Goal: Find specific page/section: Find specific page/section

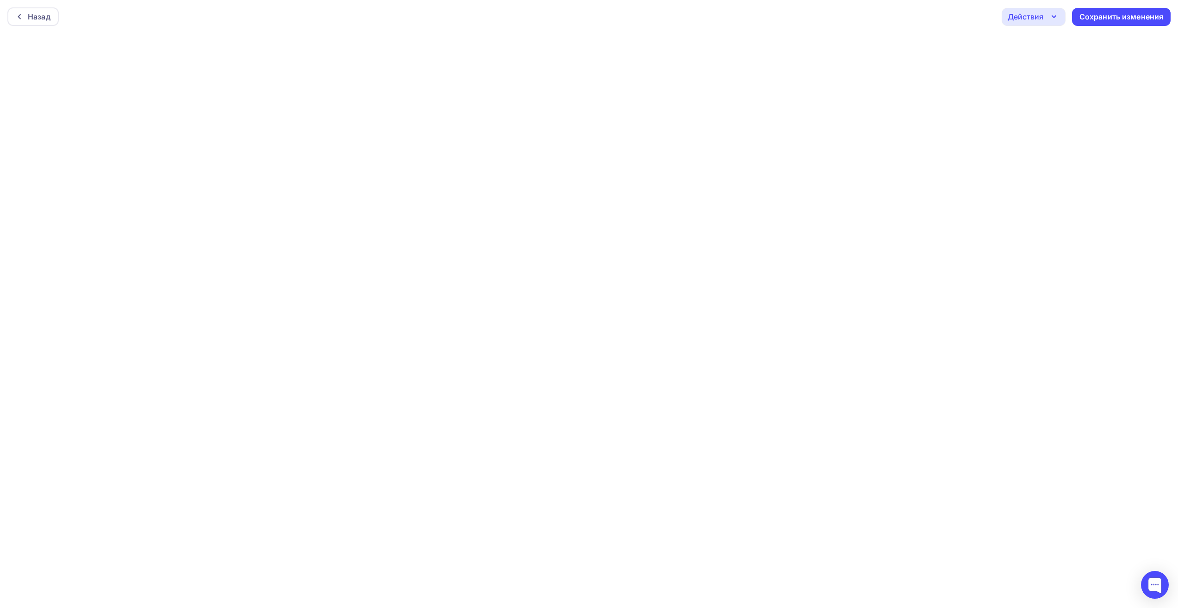
click at [1047, 15] on div "Действия" at bounding box center [1034, 17] width 64 height 18
click at [155, 24] on div "Назад Действия Отправить тестовое письмо Предпросмотр Выйти без сохранения Сохр…" at bounding box center [589, 16] width 1178 height 33
click at [680, 5] on div "Назад Действия Отправить тестовое письмо Предпросмотр Выйти без сохранения Сохр…" at bounding box center [589, 16] width 1178 height 33
click at [506, 28] on div "Назад Действия Отправить тестовое письмо Предпросмотр Выйти без сохранения Сохр…" at bounding box center [589, 16] width 1178 height 33
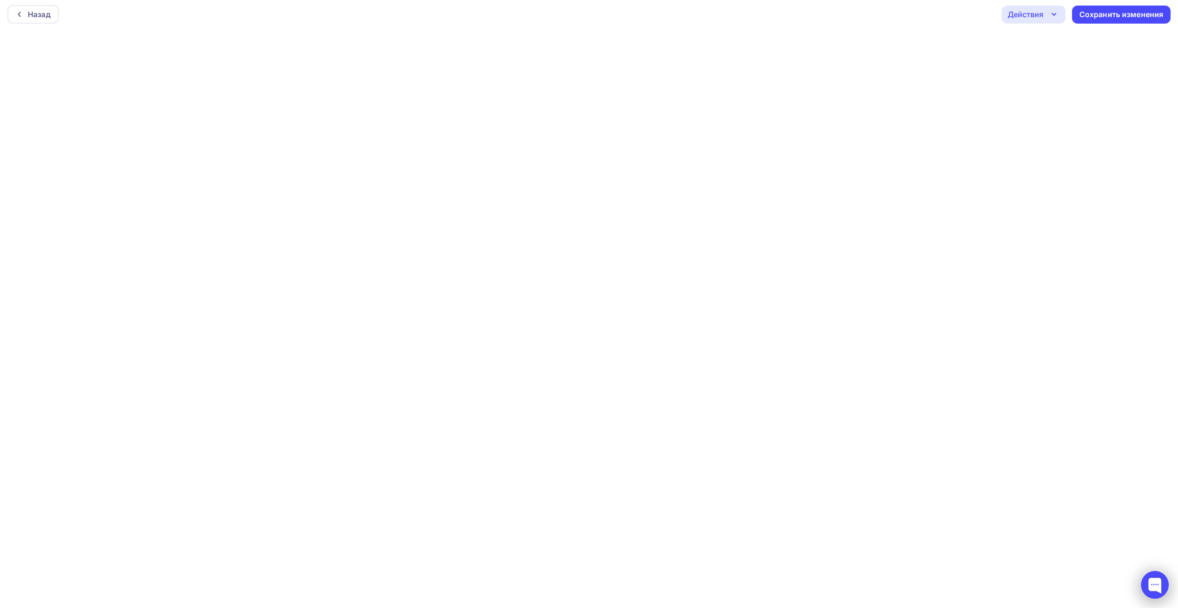
click at [1141, 577] on div at bounding box center [1155, 585] width 28 height 28
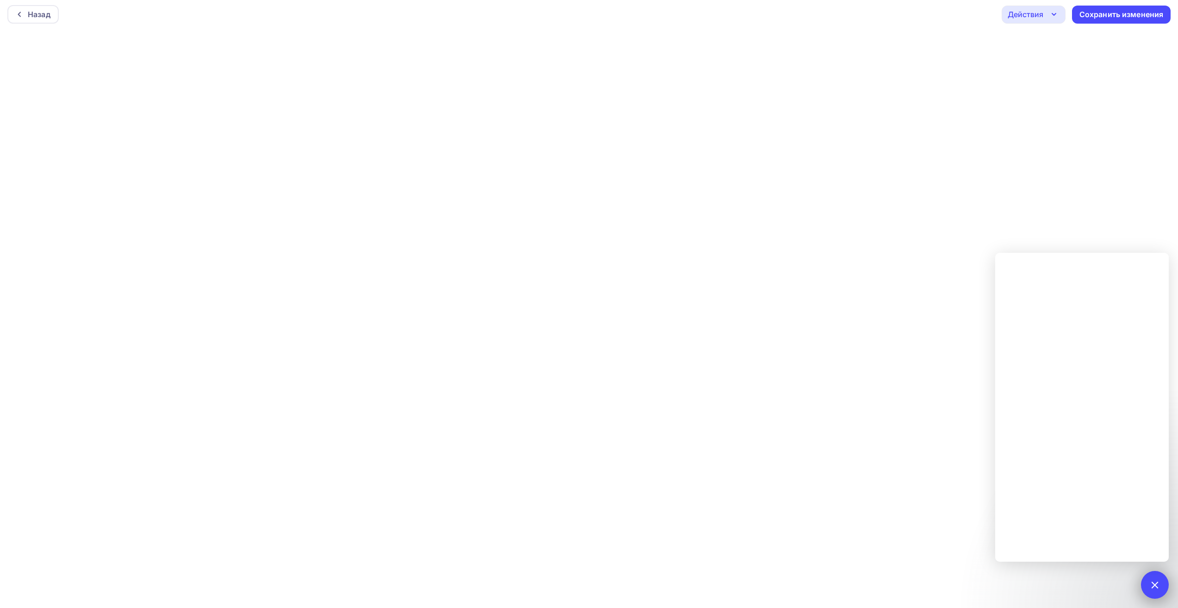
click at [1157, 586] on div at bounding box center [1155, 584] width 13 height 13
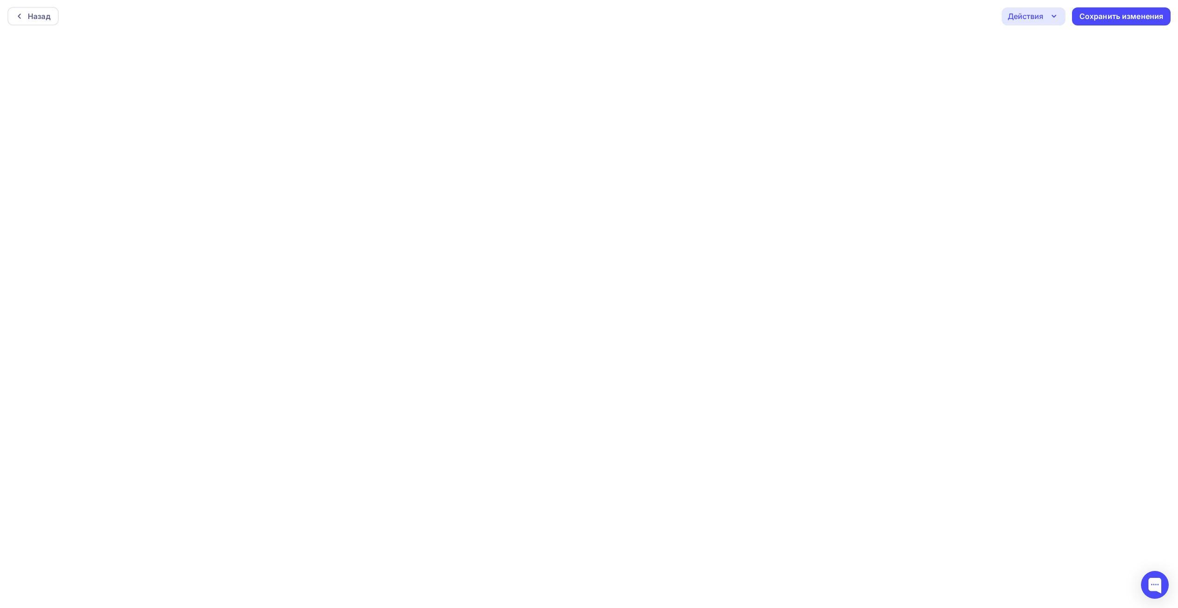
scroll to position [0, 0]
click at [1046, 15] on div "Действия" at bounding box center [1034, 17] width 64 height 18
click at [1061, 68] on div "Предпросмотр" at bounding box center [1059, 62] width 57 height 11
click at [28, 20] on div "Назад" at bounding box center [32, 16] width 51 height 19
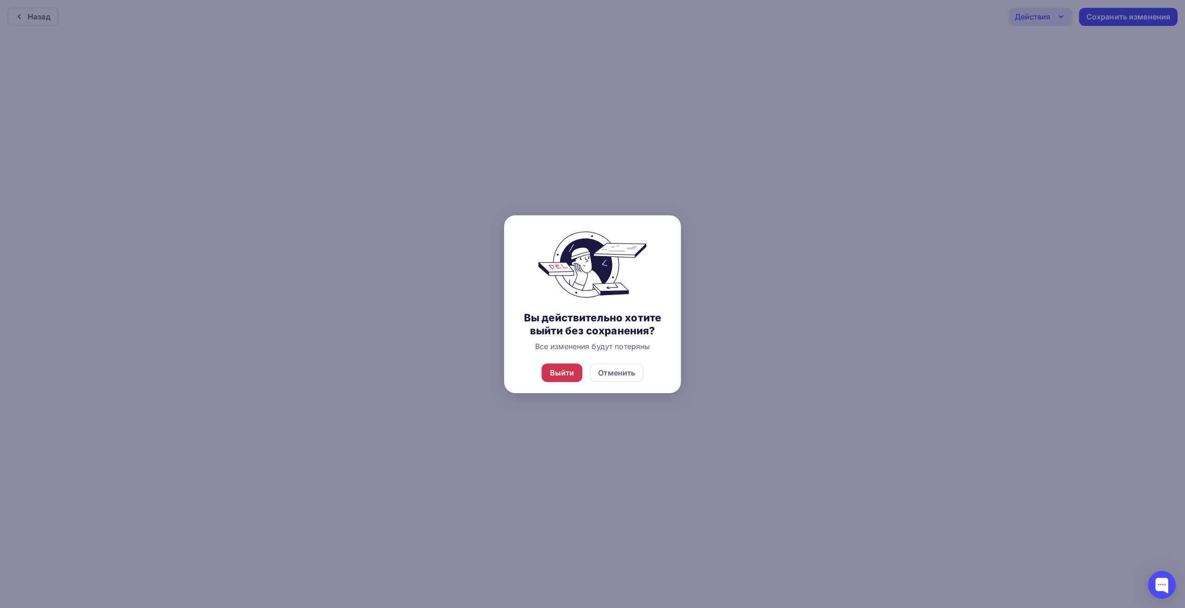
click at [563, 376] on div "Выйти" at bounding box center [562, 372] width 25 height 11
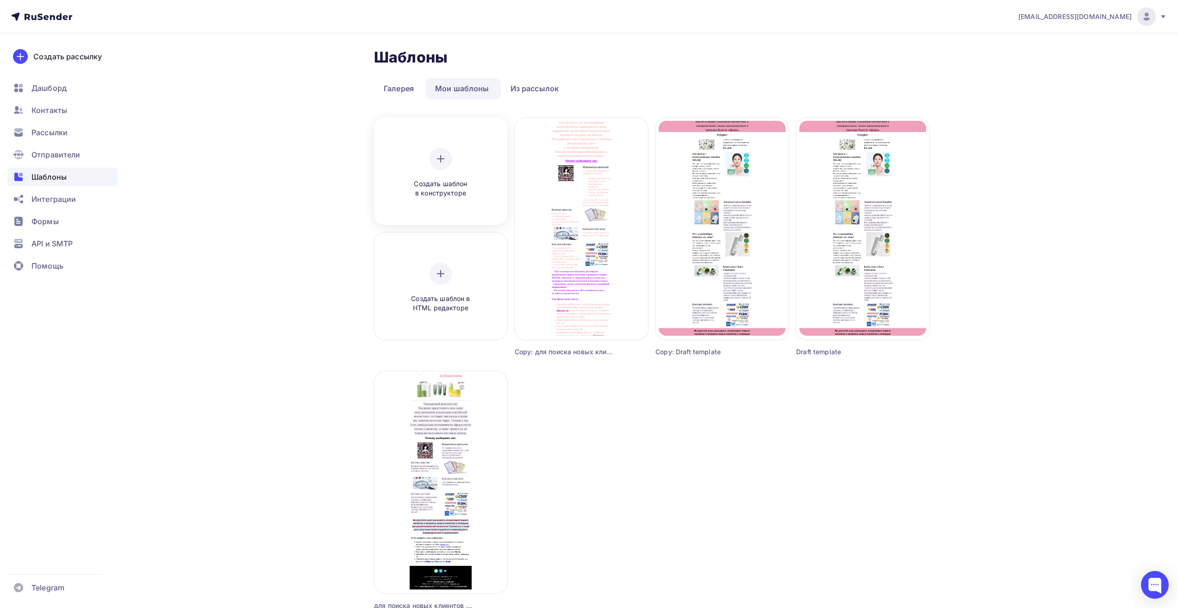
click at [444, 162] on icon at bounding box center [440, 158] width 11 height 11
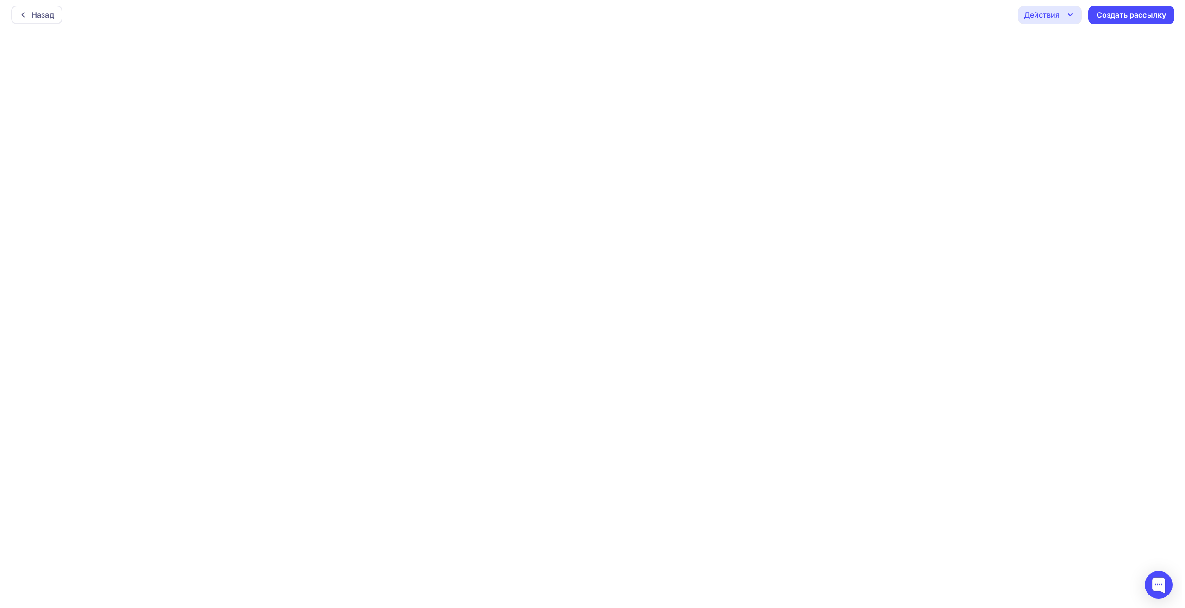
scroll to position [2, 0]
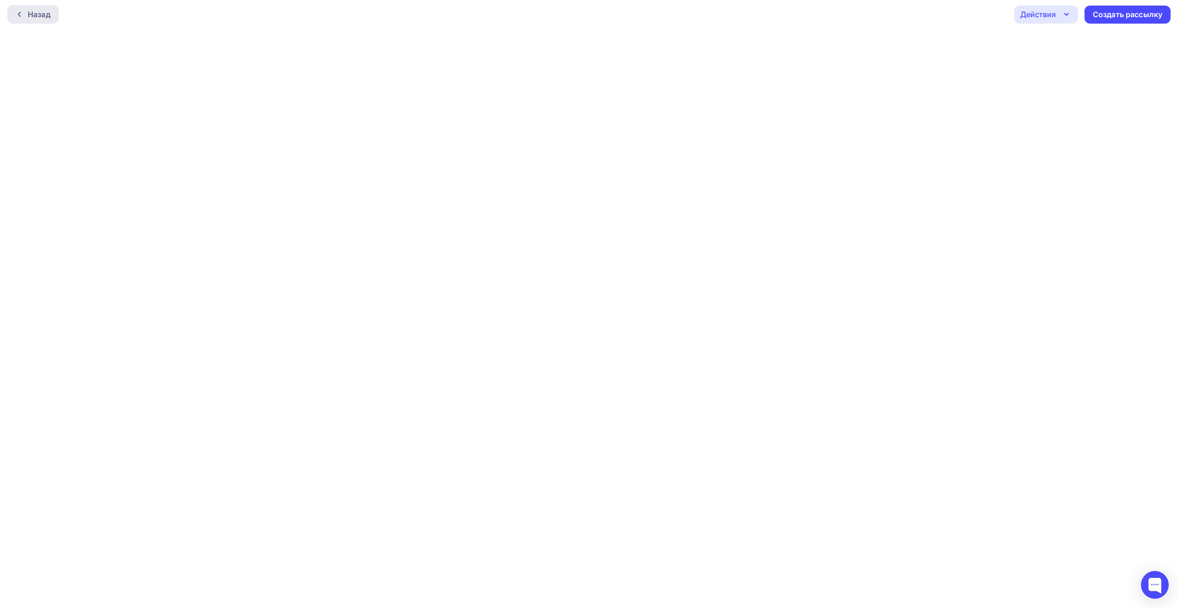
click at [38, 11] on div "Назад" at bounding box center [32, 14] width 51 height 19
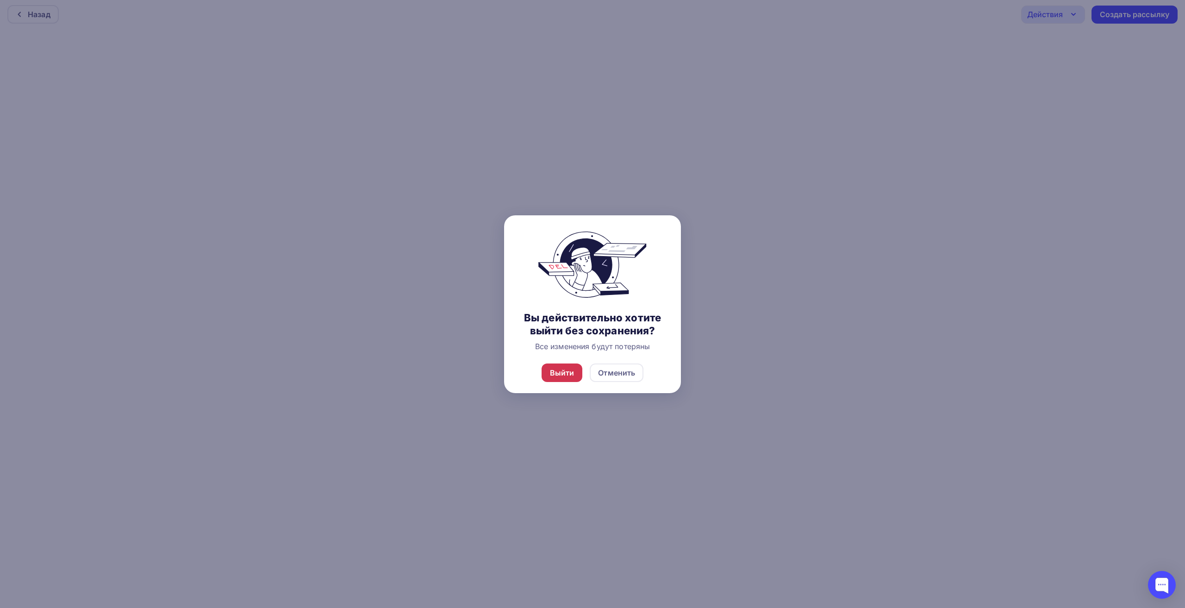
click at [557, 371] on div "Выйти" at bounding box center [562, 372] width 25 height 11
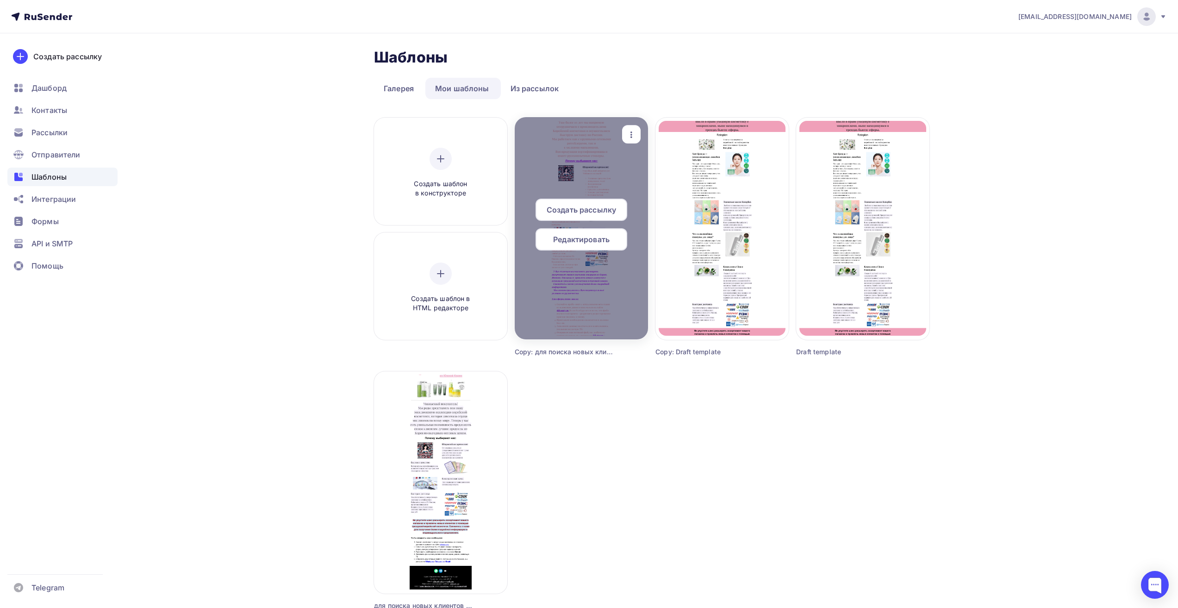
click at [570, 240] on span "Редактировать" at bounding box center [581, 239] width 56 height 11
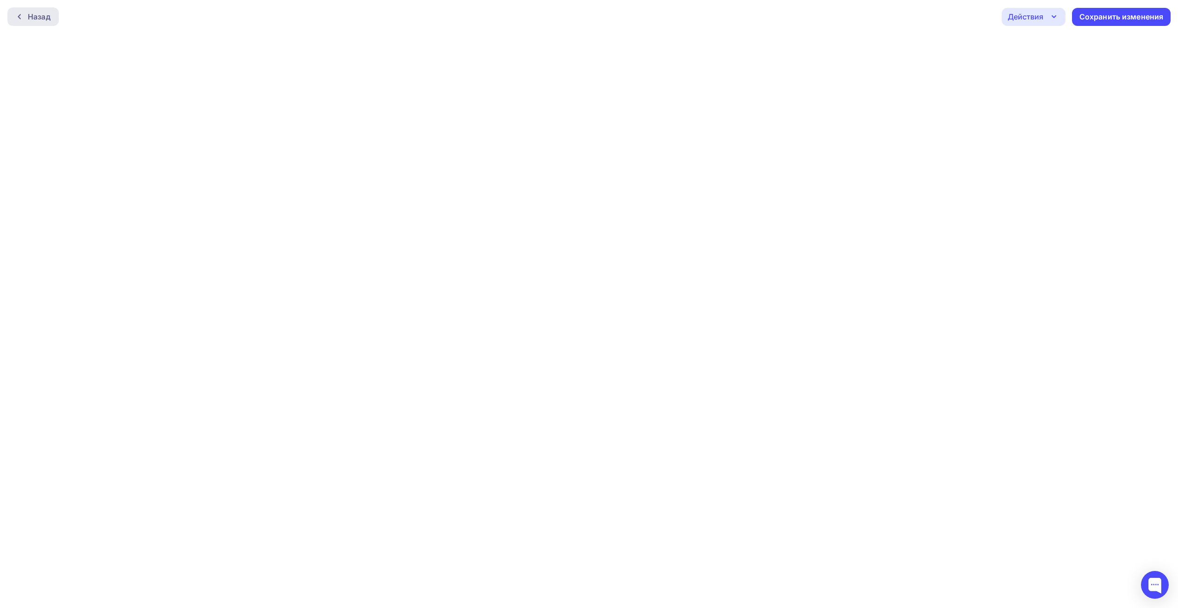
click at [19, 19] on icon at bounding box center [19, 16] width 7 height 7
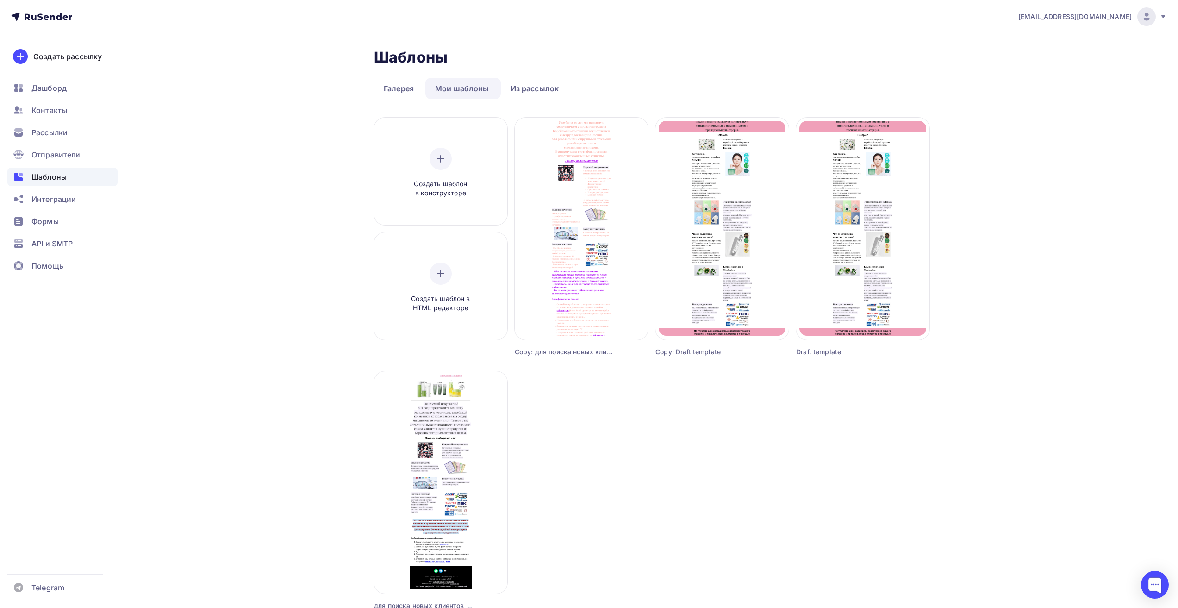
click at [44, 184] on div "Шаблоны" at bounding box center [62, 177] width 110 height 19
click at [456, 87] on link "Мои шаблоны" at bounding box center [463, 88] width 74 height 21
